Goal: Task Accomplishment & Management: Manage account settings

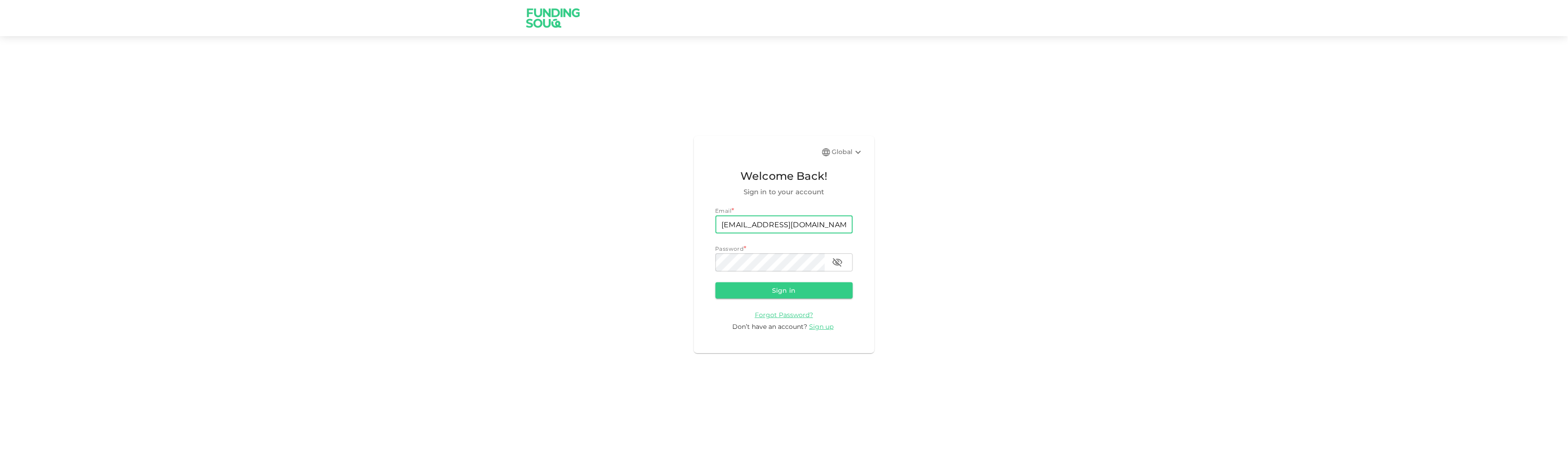
click at [790, 216] on input "[EMAIL_ADDRESS][DOMAIN_NAME]" at bounding box center [784, 225] width 137 height 18
type input "[EMAIL_ADDRESS][DOMAIN_NAME]"
click at [843, 262] on button "button" at bounding box center [838, 263] width 18 height 18
click at [838, 294] on button "Sign in" at bounding box center [784, 290] width 137 height 17
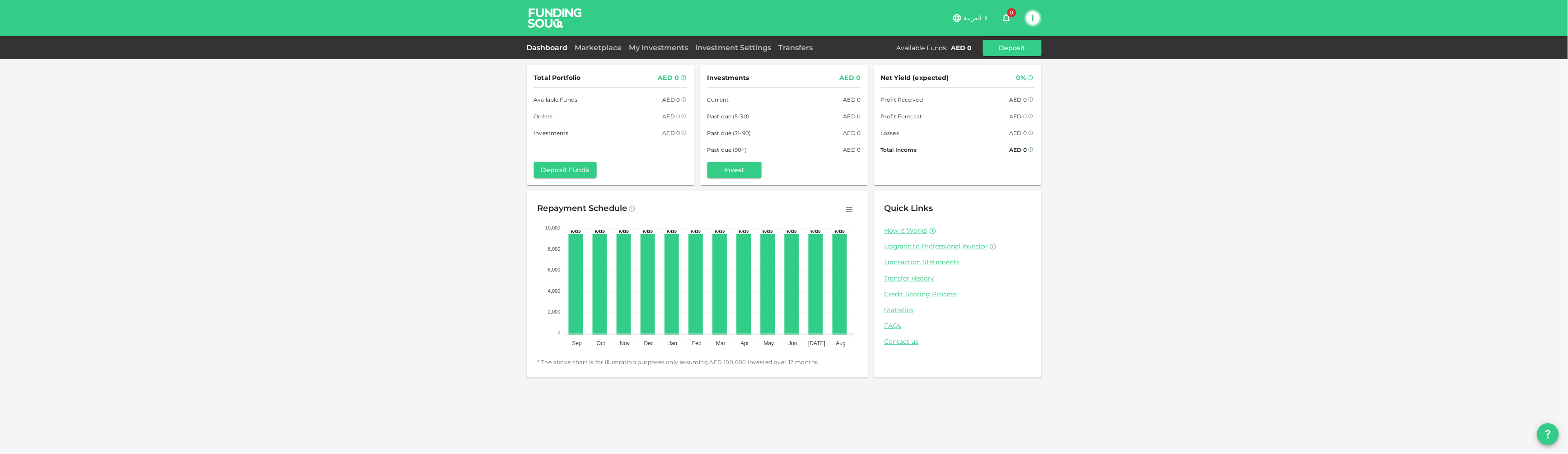
click at [579, 43] on div "Marketplace" at bounding box center [599, 48] width 54 height 11
click at [580, 44] on link "Marketplace" at bounding box center [599, 48] width 54 height 9
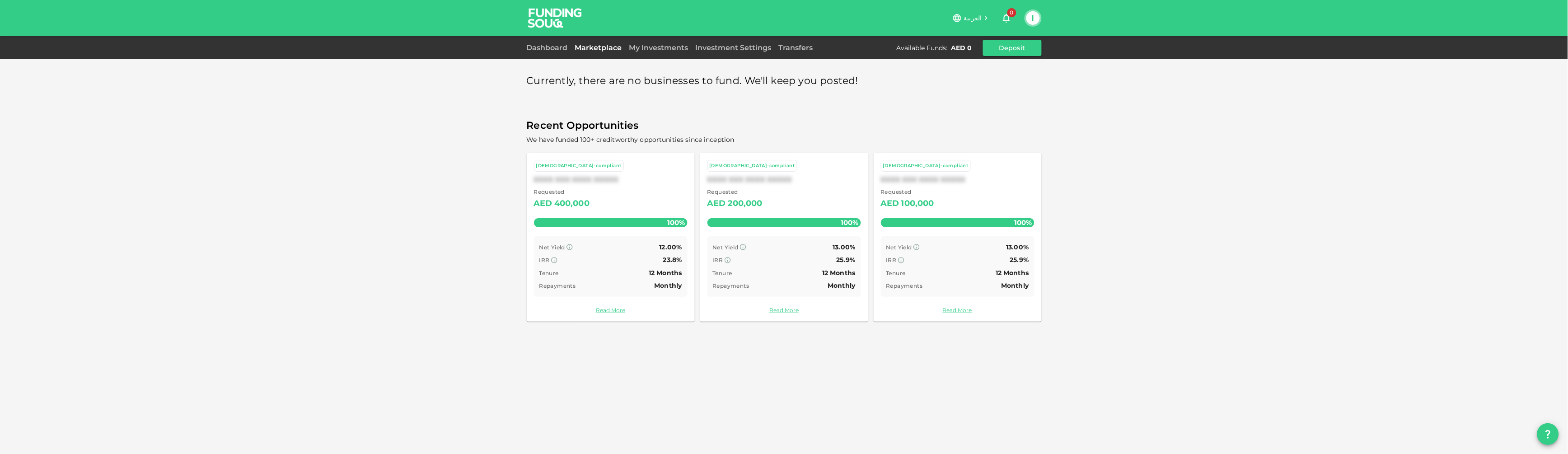
click at [1034, 25] on button "I" at bounding box center [1033, 17] width 13 height 13
click at [962, 92] on div "Sign Out" at bounding box center [974, 87] width 29 height 9
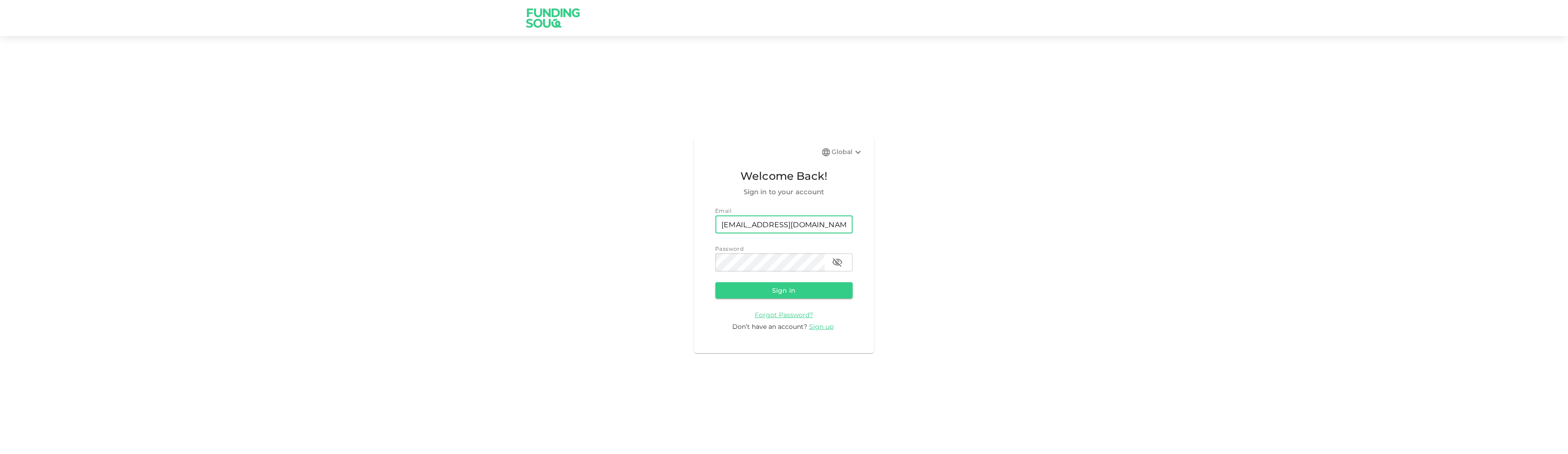
click at [784, 218] on input "[EMAIL_ADDRESS][DOMAIN_NAME]" at bounding box center [784, 225] width 137 height 18
type input "[EMAIL_ADDRESS][DOMAIN_NAME]"
click at [742, 295] on button "Sign in" at bounding box center [784, 290] width 137 height 17
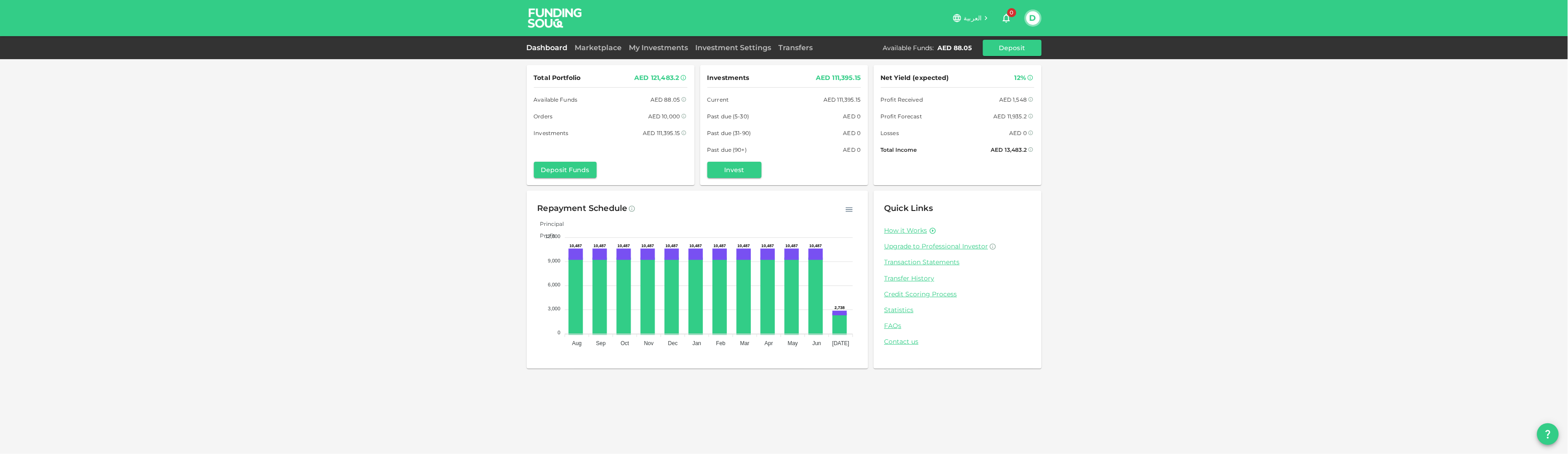
click at [296, 260] on div "Total Portfolio AED 121,483.2 Available Funds AED 88.05 Orders AED 10,000 Inves…" at bounding box center [784, 227] width 1568 height 454
click at [656, 46] on link "My Investments" at bounding box center [659, 48] width 67 height 9
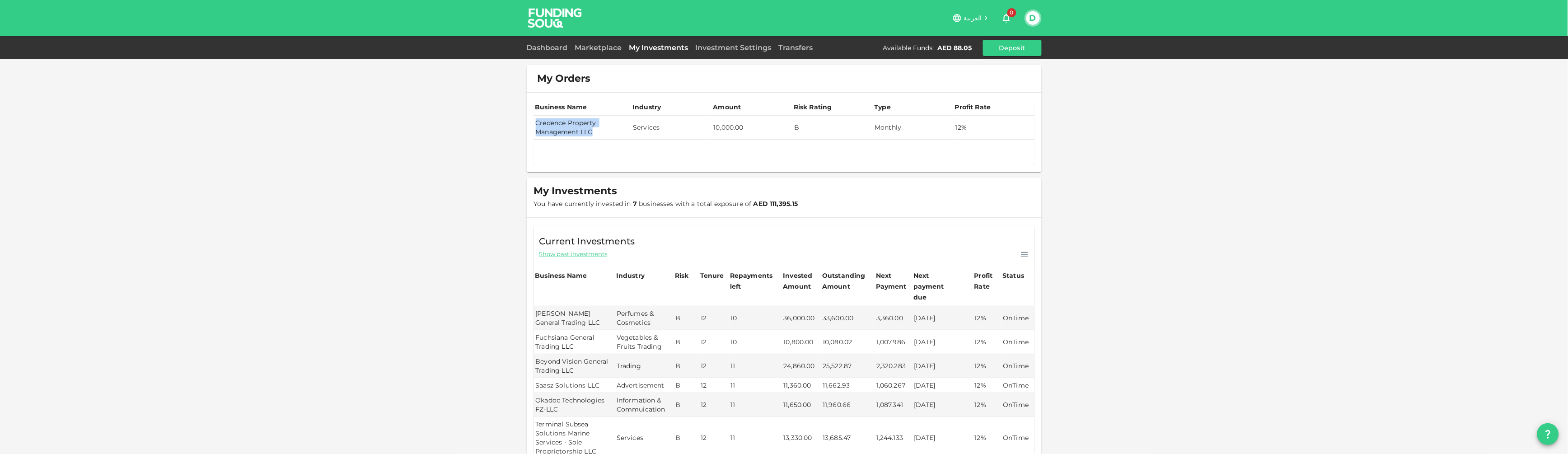
drag, startPoint x: 526, startPoint y: 122, endPoint x: 581, endPoint y: 133, distance: 56.1
click at [581, 133] on td "Credence Property Management LLC" at bounding box center [582, 128] width 98 height 24
copy td "Credence Property Management LLC"
click at [1048, 174] on div "My Orders Business Name Industry Amount Risk Rating Type Profit Rate Credence P…" at bounding box center [784, 302] width 1568 height 606
click at [1029, 25] on div "D" at bounding box center [1033, 18] width 17 height 17
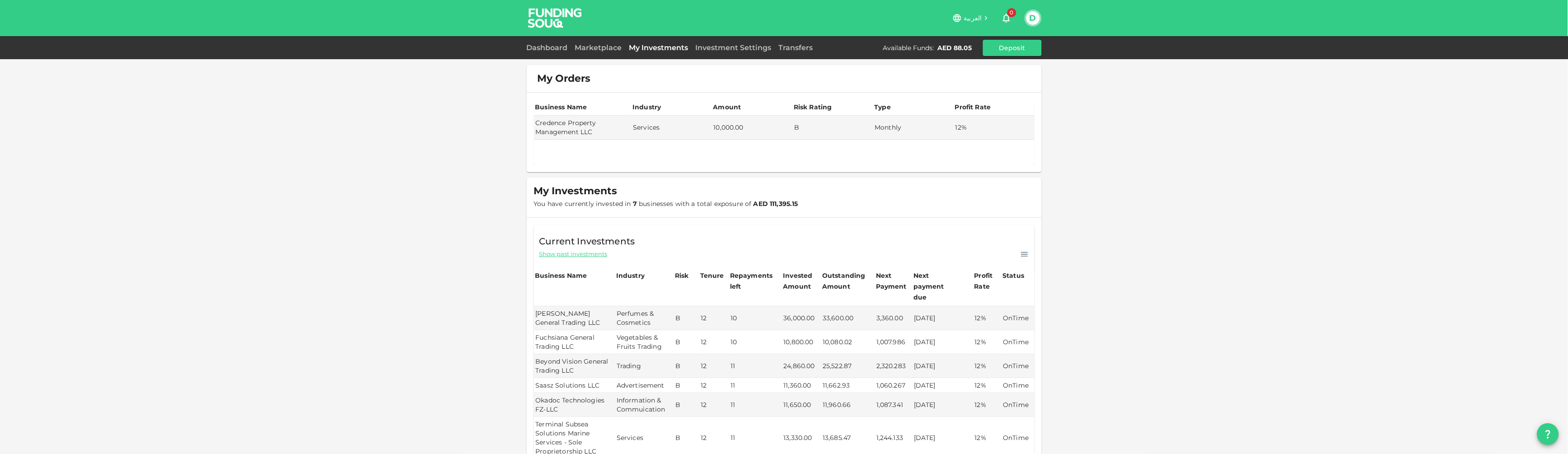
click at [1029, 25] on div "D" at bounding box center [1033, 18] width 17 height 17
click at [1038, 16] on button "D" at bounding box center [1033, 17] width 13 height 13
click at [982, 86] on div "Sign Out" at bounding box center [974, 87] width 29 height 9
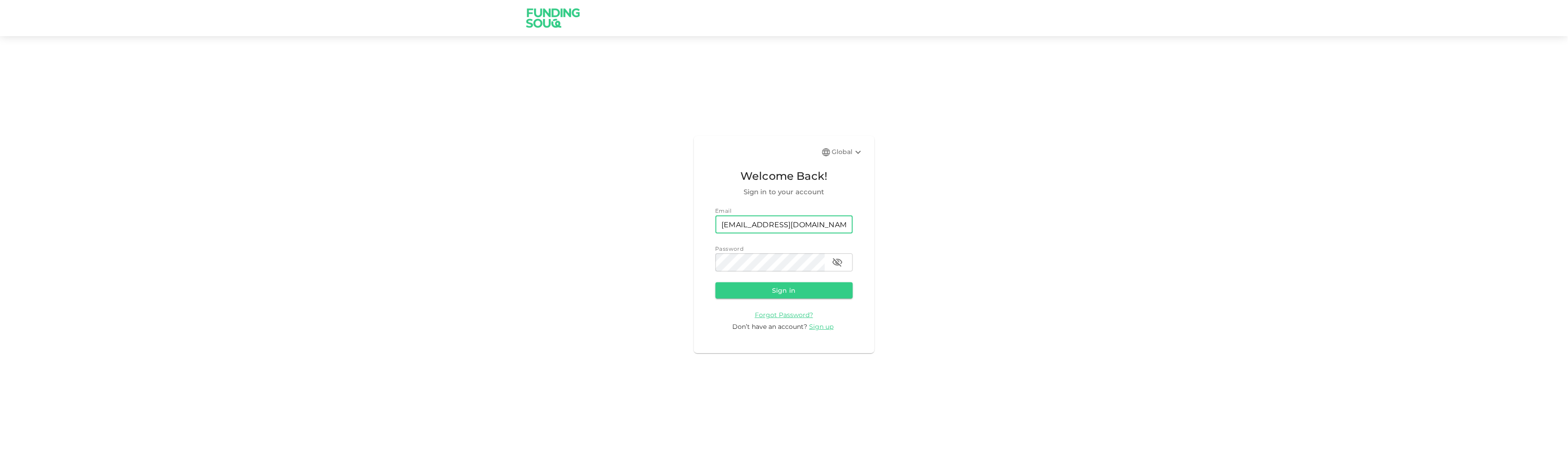
click at [775, 225] on input "[EMAIL_ADDRESS][DOMAIN_NAME]" at bounding box center [784, 225] width 137 height 18
type input "[EMAIL_ADDRESS][DOMAIN_NAME]"
click at [781, 285] on button "Sign in" at bounding box center [784, 290] width 137 height 17
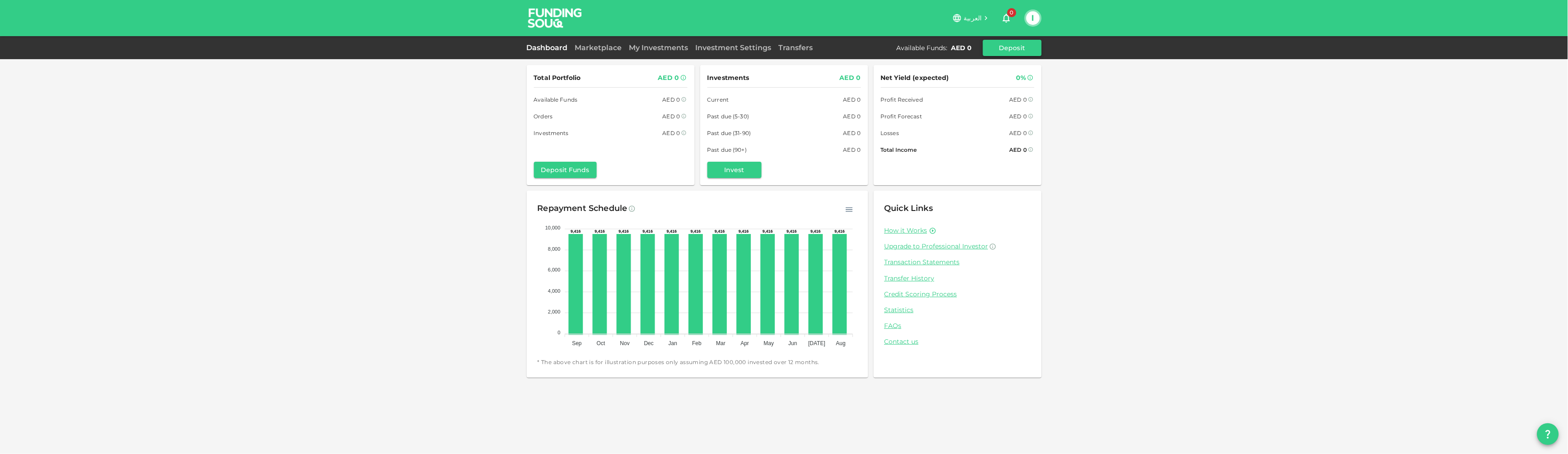
click at [987, 55] on button "Deposit" at bounding box center [1012, 48] width 59 height 17
